Goal: Task Accomplishment & Management: Use online tool/utility

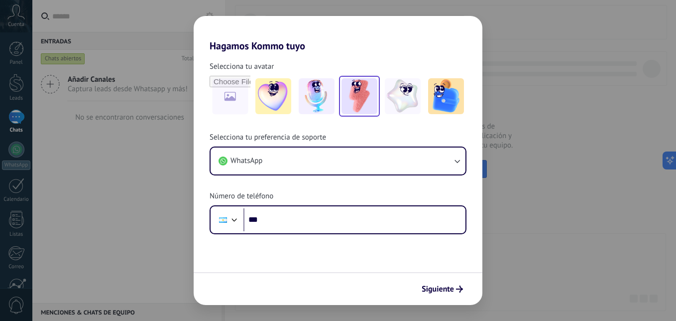
click at [351, 102] on img at bounding box center [360, 96] width 36 height 36
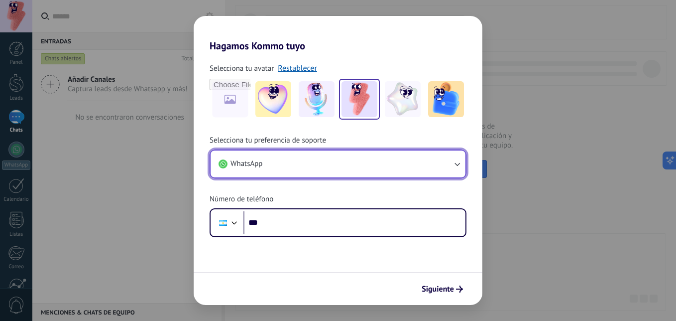
click at [453, 168] on icon "button" at bounding box center [457, 164] width 10 height 10
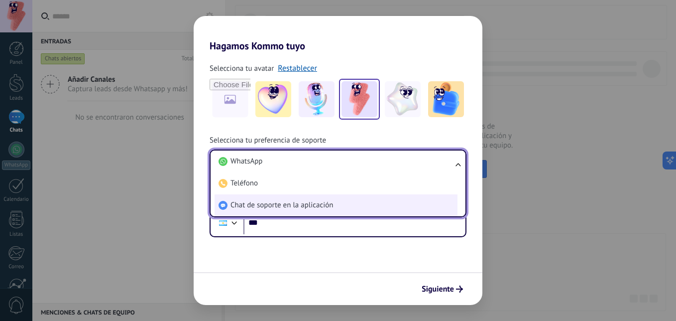
click at [329, 202] on span "Chat de soporte en la aplicación" at bounding box center [282, 205] width 103 height 10
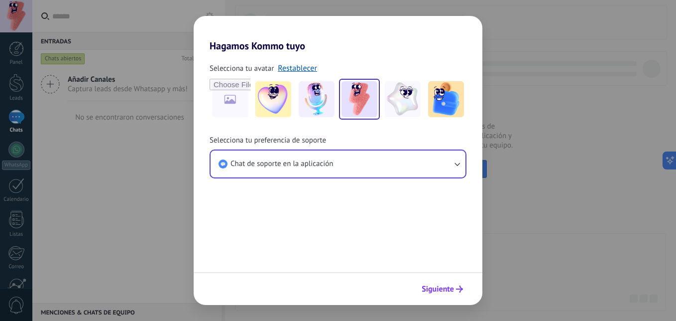
click at [440, 289] on span "Siguiente" at bounding box center [438, 288] width 32 height 7
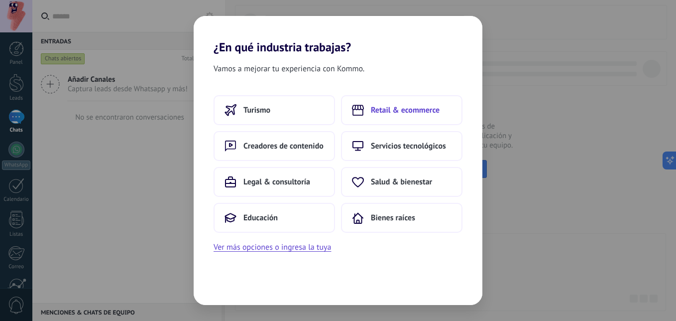
click at [385, 104] on button "Retail & ecommerce" at bounding box center [402, 110] width 122 height 30
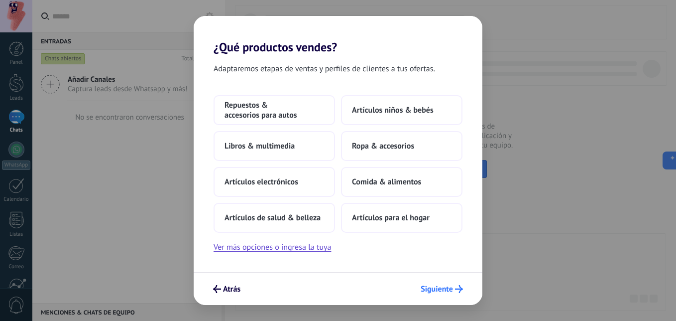
click at [438, 289] on span "Siguiente" at bounding box center [437, 288] width 32 height 7
click at [394, 147] on span "Ropa & accesorios" at bounding box center [383, 146] width 62 height 10
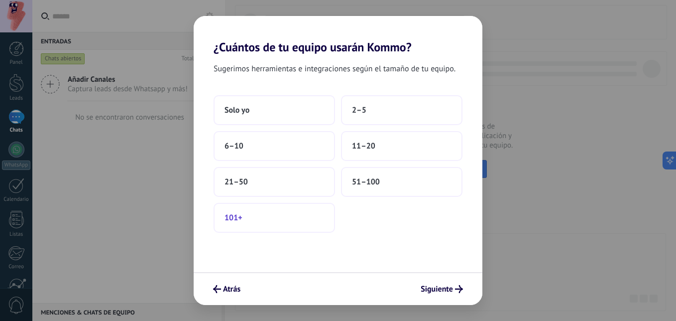
click at [235, 218] on span "101+" at bounding box center [234, 218] width 18 height 10
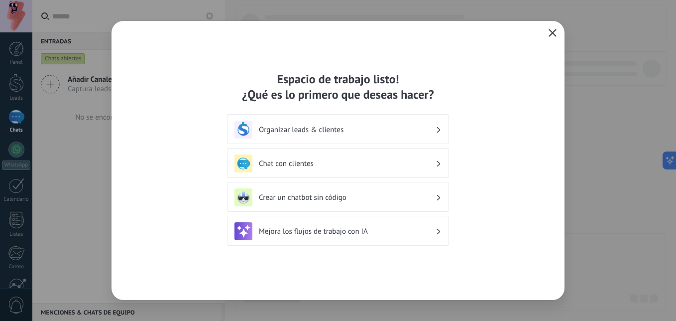
click at [393, 160] on h3 "Chat con clientes" at bounding box center [347, 163] width 177 height 9
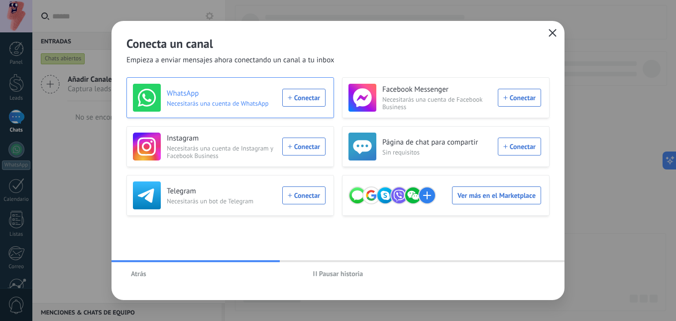
click at [306, 101] on div "WhatsApp Necesitarás una cuenta de WhatsApp Conectar" at bounding box center [229, 98] width 193 height 28
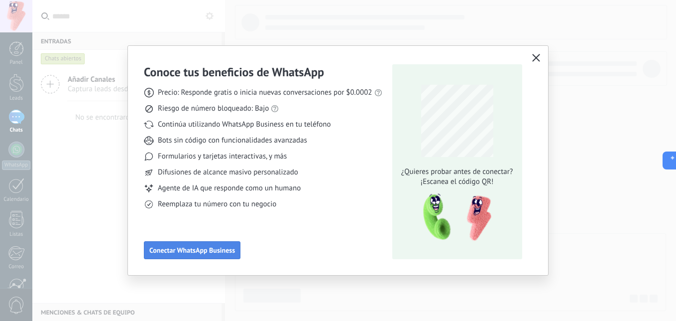
click at [212, 253] on span "Conectar WhatsApp Business" at bounding box center [192, 250] width 86 height 7
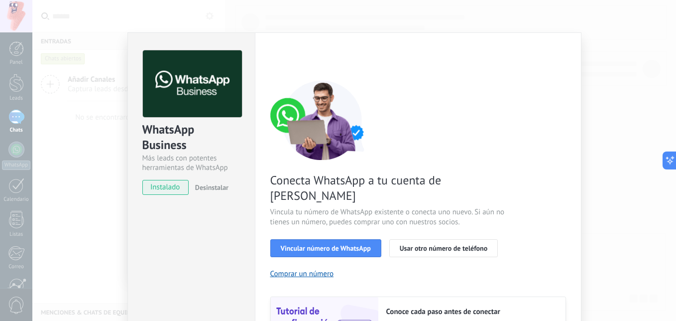
click at [113, 172] on div "WhatsApp Business Más leads con potentes herramientas de WhatsApp instalado Des…" at bounding box center [354, 160] width 644 height 321
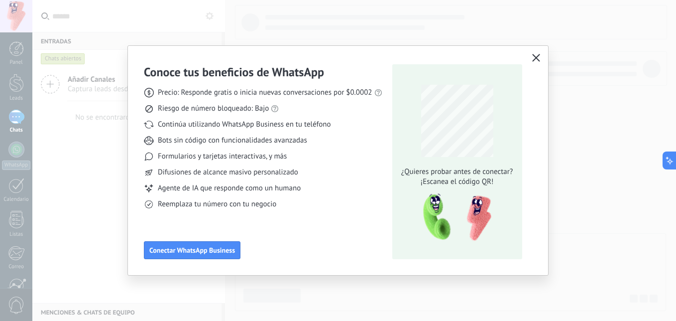
click at [53, 163] on div "Conoce tus beneficios de WhatsApp Precio: Responde gratis o inicia nuevas conve…" at bounding box center [338, 160] width 676 height 321
click at [535, 55] on icon "button" at bounding box center [536, 58] width 8 height 8
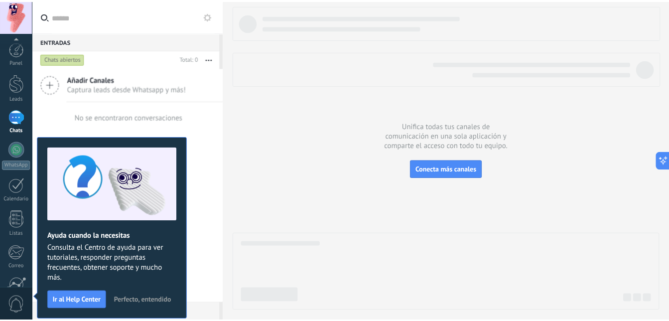
scroll to position [94, 0]
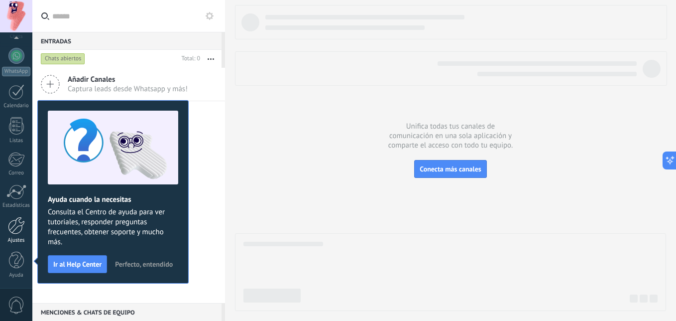
click at [18, 232] on div at bounding box center [16, 225] width 17 height 17
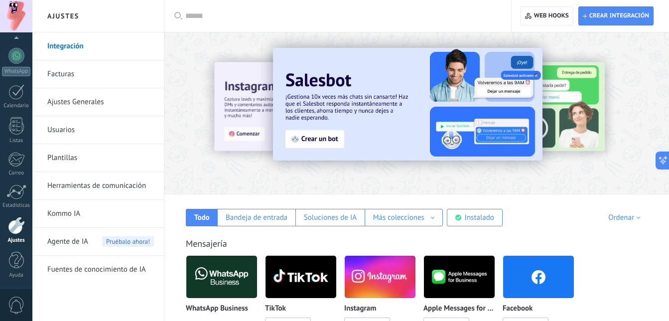
click at [18, 232] on div at bounding box center [16, 225] width 17 height 17
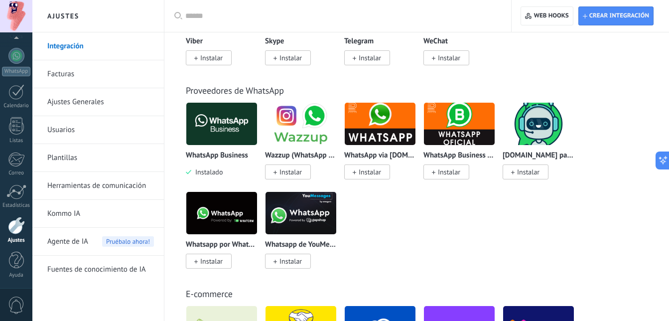
scroll to position [357, 0]
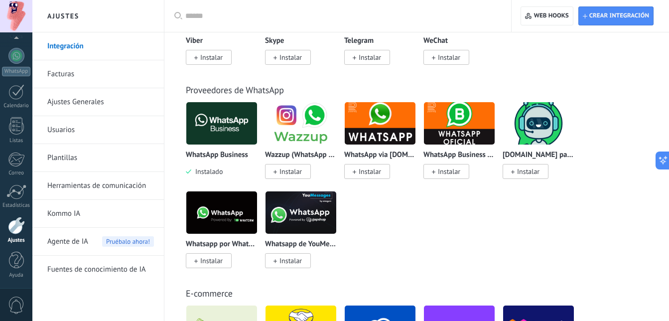
drag, startPoint x: 142, startPoint y: 221, endPoint x: 107, endPoint y: 206, distance: 38.8
click at [107, 206] on link "Kommo IA" at bounding box center [100, 214] width 107 height 28
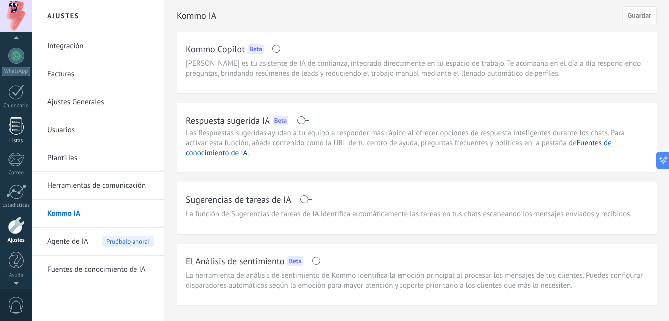
scroll to position [94, 0]
click at [18, 193] on div at bounding box center [16, 191] width 20 height 15
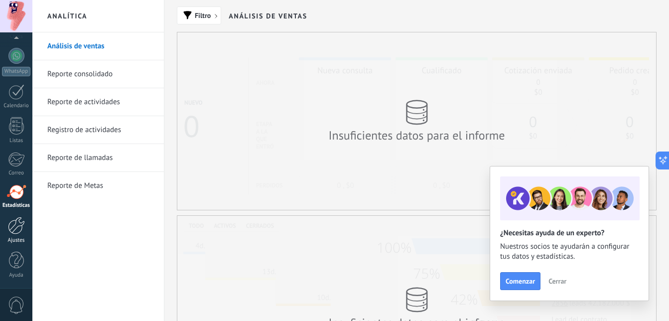
click at [19, 233] on div at bounding box center [16, 225] width 17 height 17
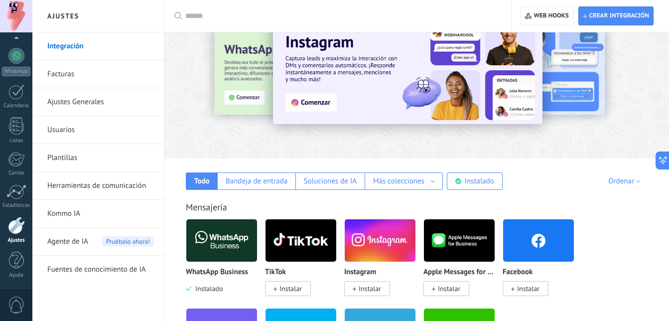
scroll to position [37, 0]
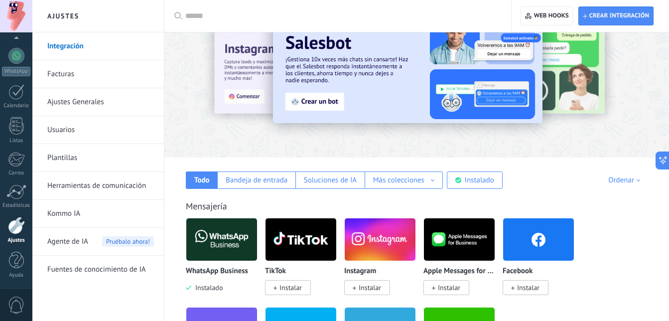
drag, startPoint x: 196, startPoint y: 232, endPoint x: 561, endPoint y: 186, distance: 368.4
click at [561, 186] on div "Todo Bandeja de entrada Soluciones de IA Más colecciones Automatizaciones Fuent…" at bounding box center [416, 172] width 485 height 31
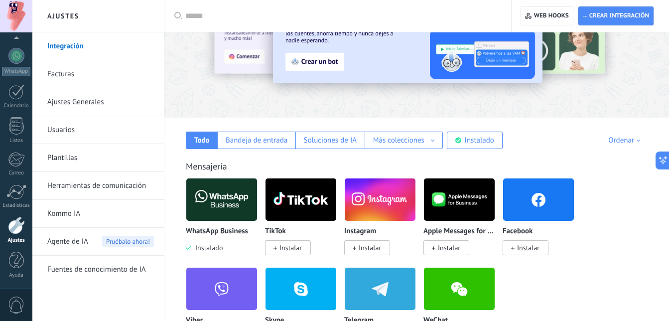
scroll to position [0, 0]
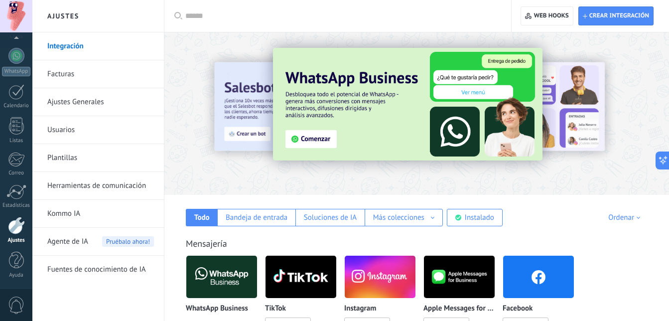
click at [286, 8] on div at bounding box center [341, 16] width 312 height 32
click at [253, 16] on input "text" at bounding box center [341, 16] width 312 height 10
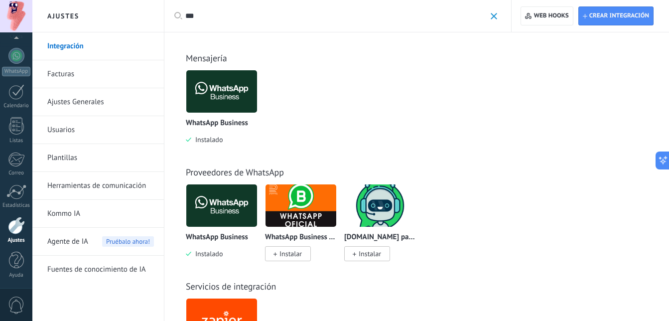
click at [253, 16] on input "***" at bounding box center [335, 16] width 300 height 10
type input "*"
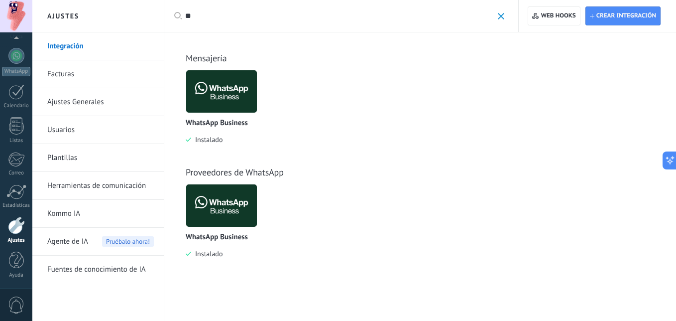
type input "*"
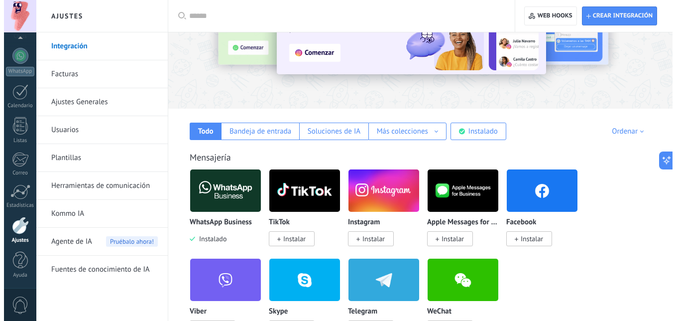
scroll to position [85, 0]
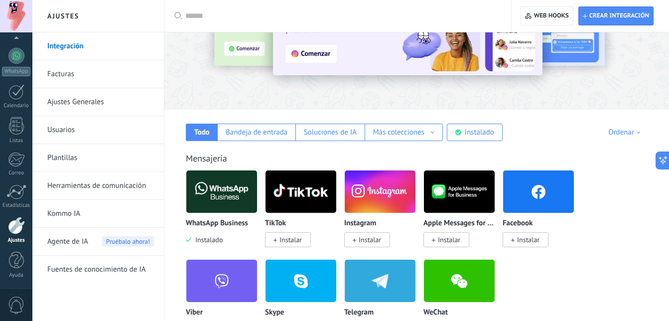
click at [234, 196] on img at bounding box center [221, 191] width 71 height 48
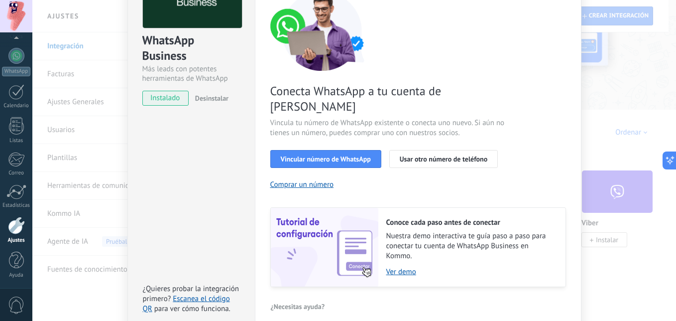
scroll to position [90, 0]
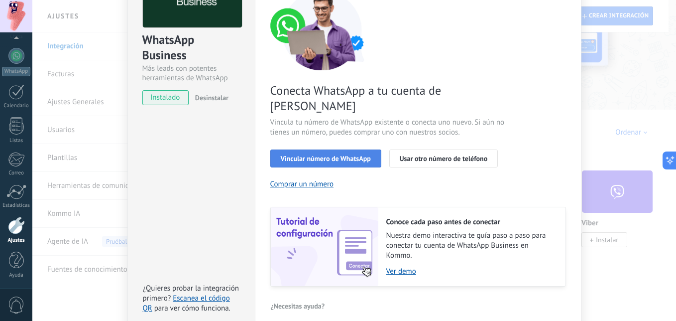
click at [296, 155] on span "Vincular número de WhatsApp" at bounding box center [326, 158] width 90 height 7
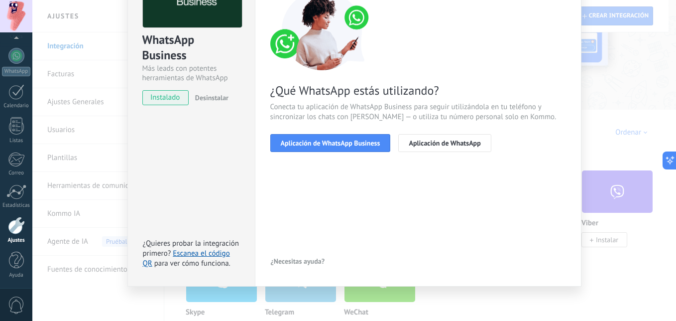
click at [296, 145] on span "Aplicación de WhatsApp Business" at bounding box center [331, 142] width 100 height 7
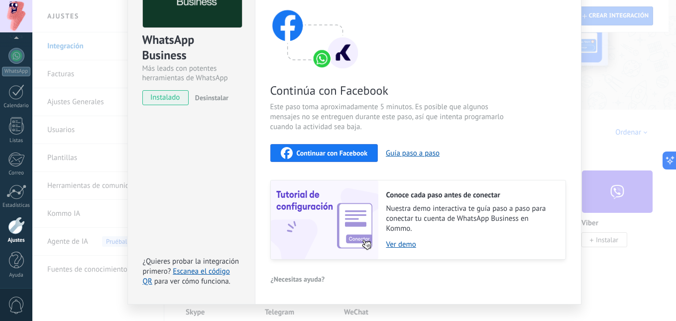
click at [311, 152] on span "Continuar con Facebook" at bounding box center [332, 152] width 71 height 7
